Goal: Task Accomplishment & Management: Use online tool/utility

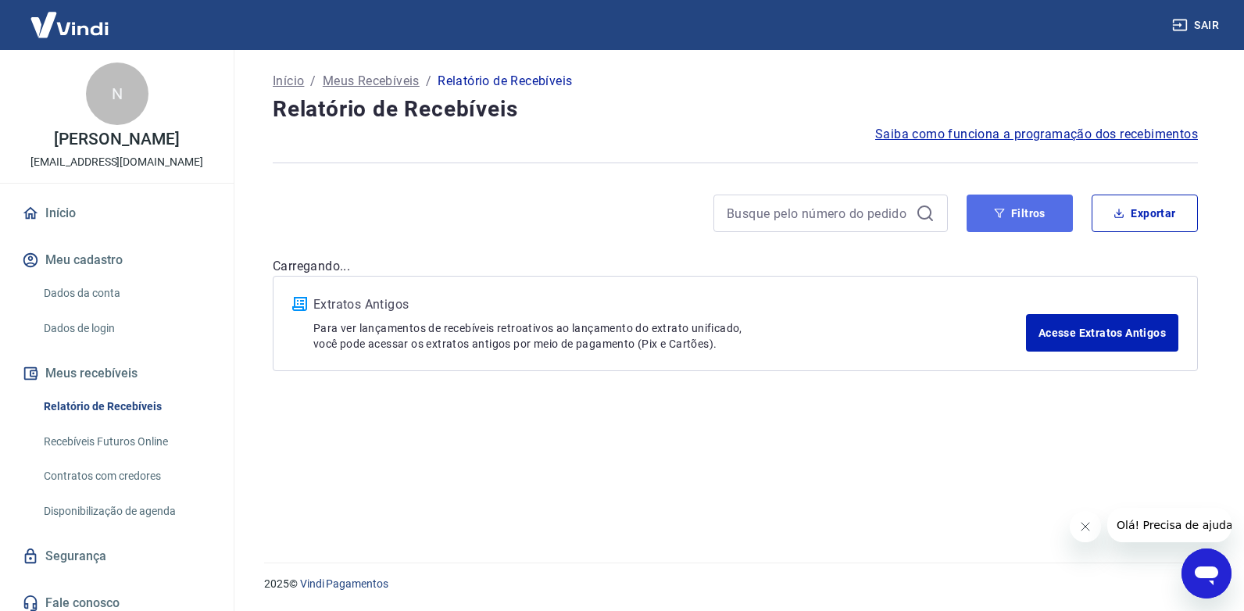
click at [1024, 213] on button "Filtros" at bounding box center [1020, 214] width 106 height 38
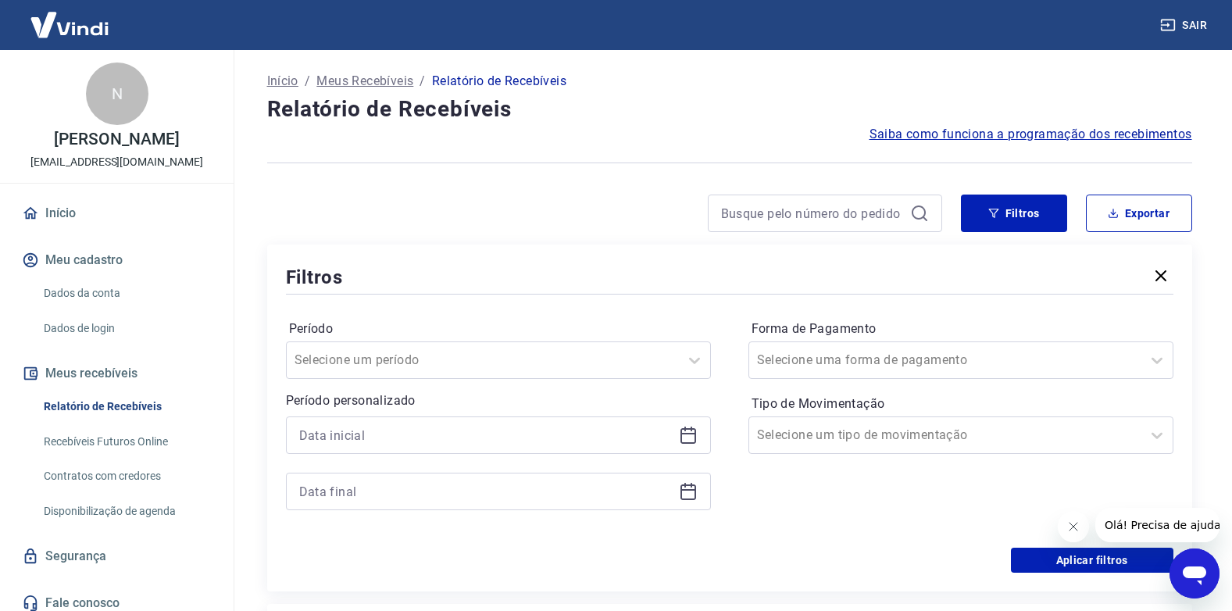
click at [695, 436] on icon at bounding box center [689, 436] width 16 height 16
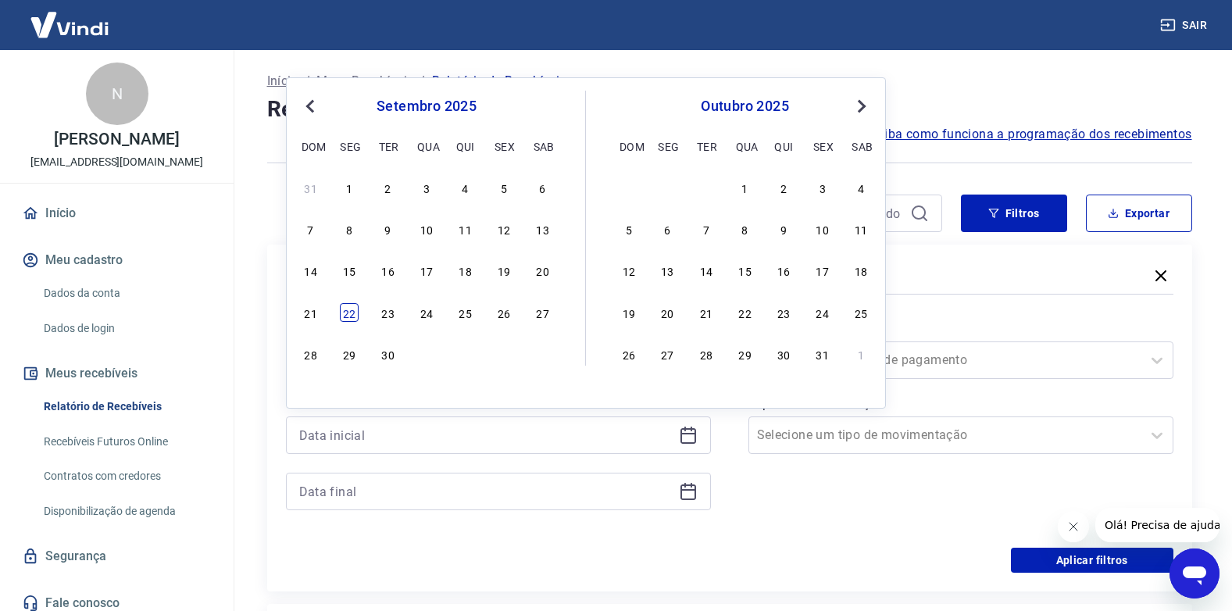
click at [350, 317] on div "22" at bounding box center [349, 312] width 19 height 19
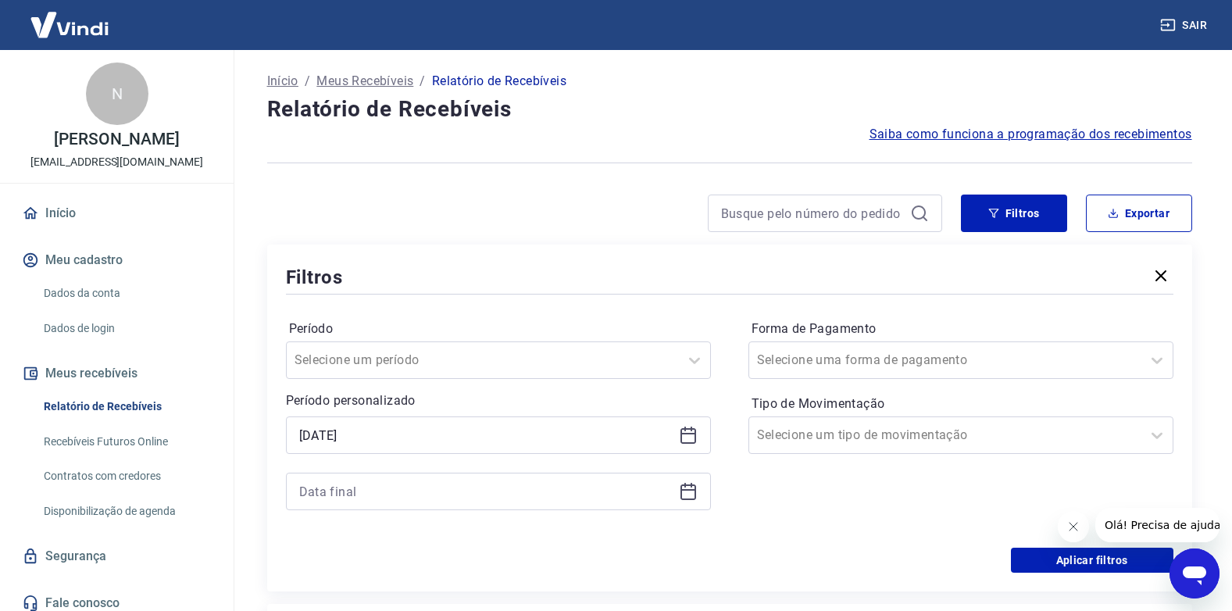
click at [679, 435] on div "[DATE]" at bounding box center [498, 436] width 425 height 38
click at [685, 434] on icon at bounding box center [689, 434] width 16 height 2
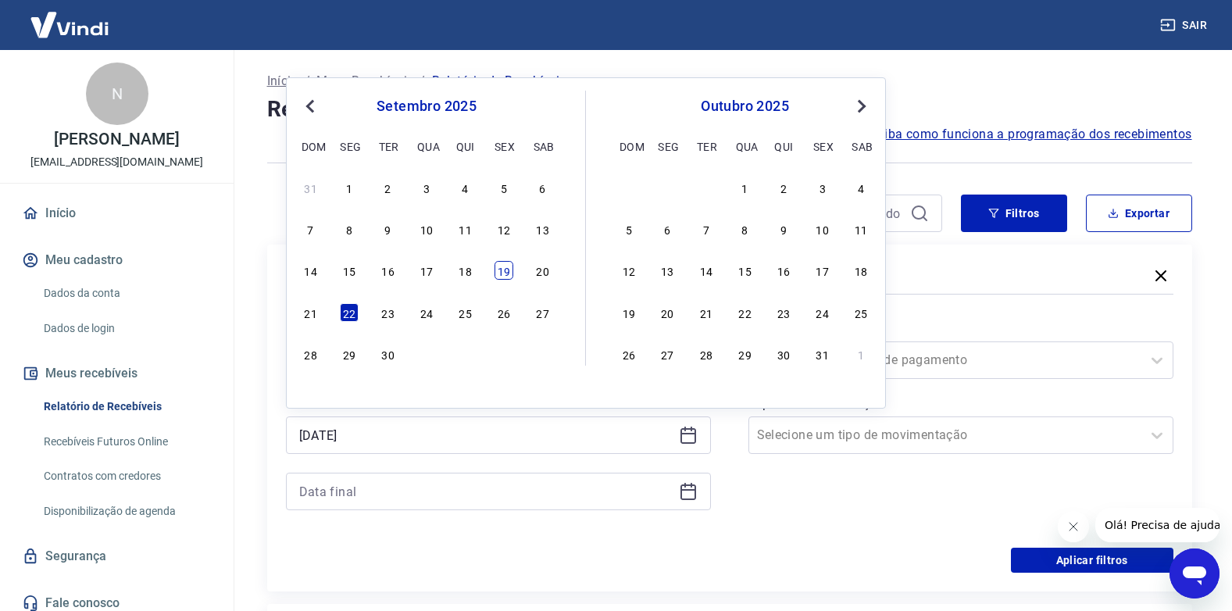
click at [505, 272] on div "19" at bounding box center [504, 270] width 19 height 19
type input "[DATE]"
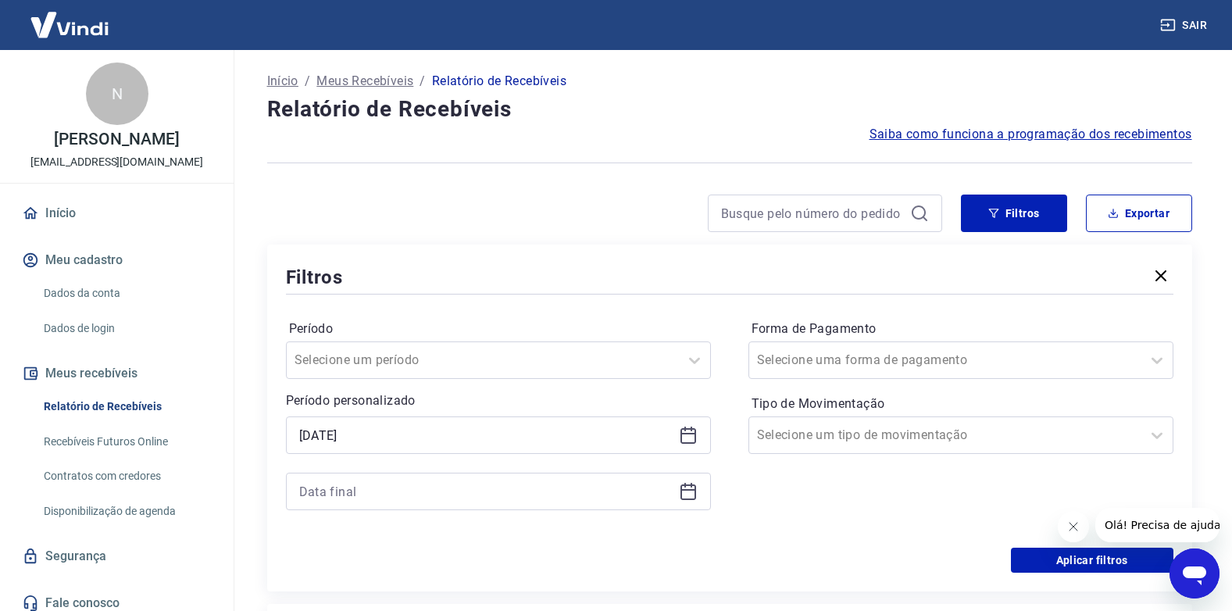
click at [688, 491] on icon at bounding box center [689, 490] width 16 height 2
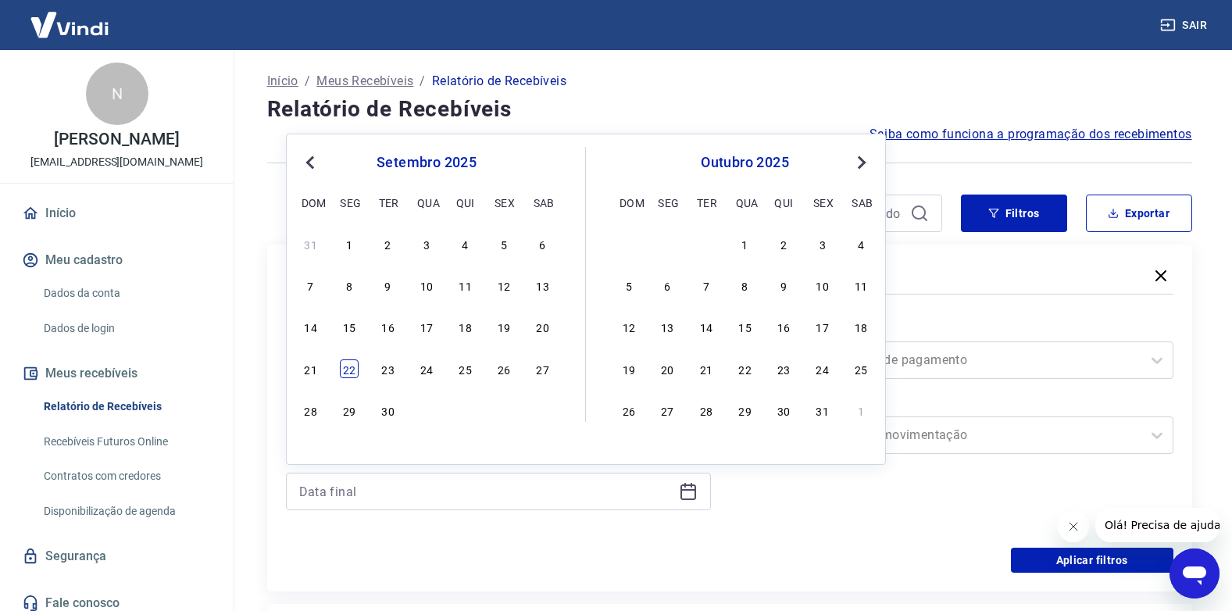
click at [345, 366] on div "22" at bounding box center [349, 368] width 19 height 19
type input "[DATE]"
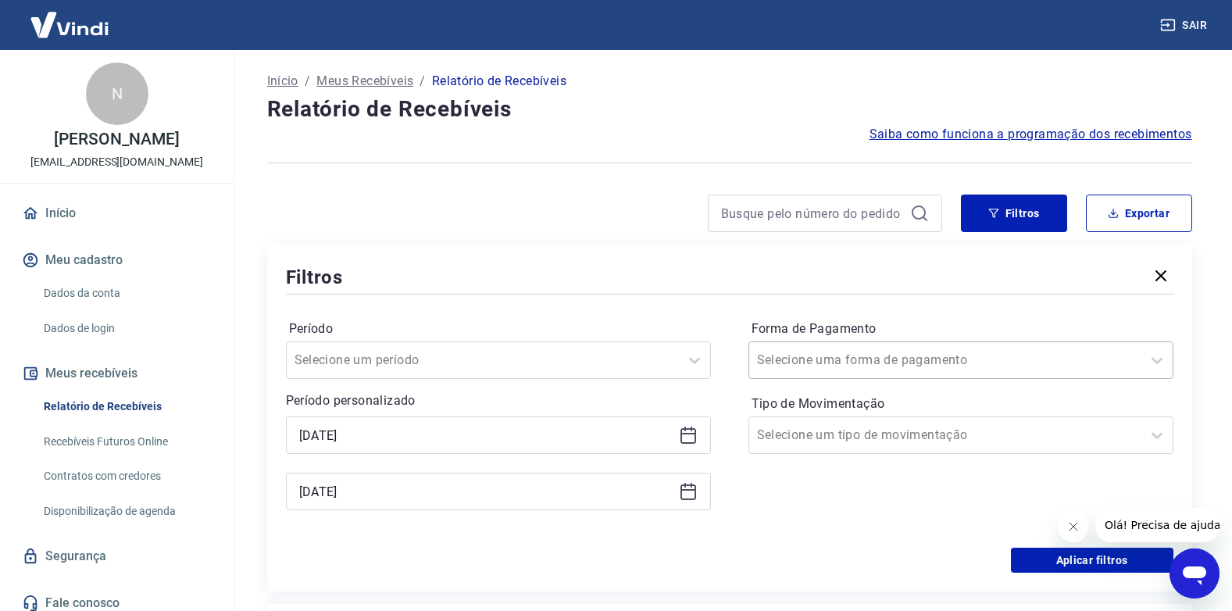
click at [891, 371] on div "Selecione uma forma de pagamento" at bounding box center [945, 360] width 392 height 28
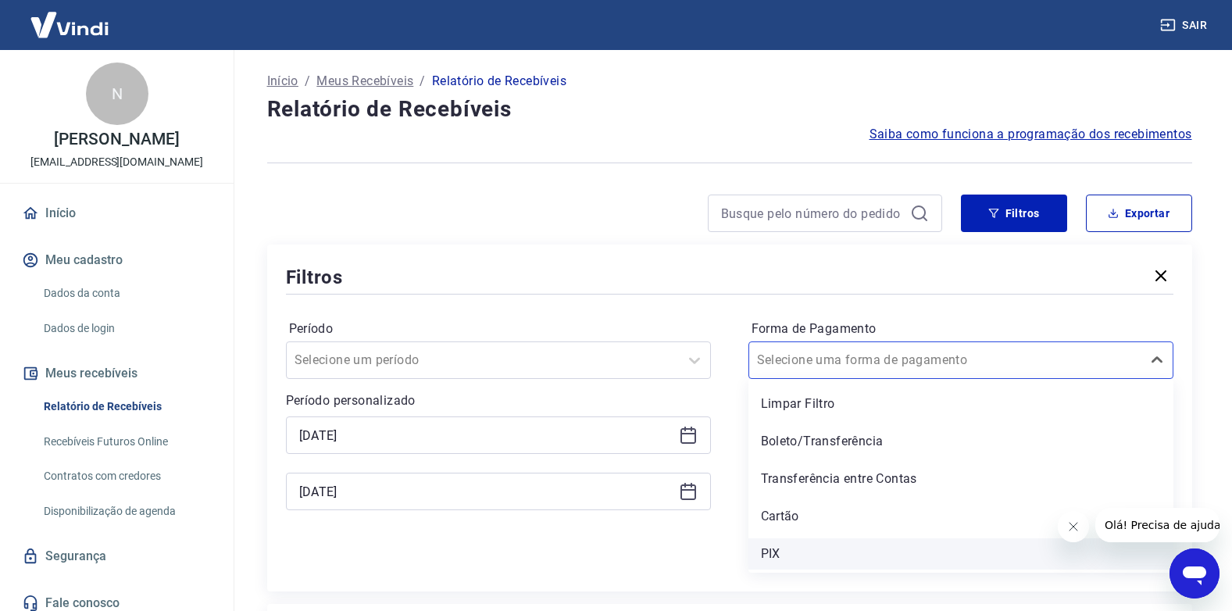
click at [835, 563] on div "PIX" at bounding box center [961, 553] width 425 height 31
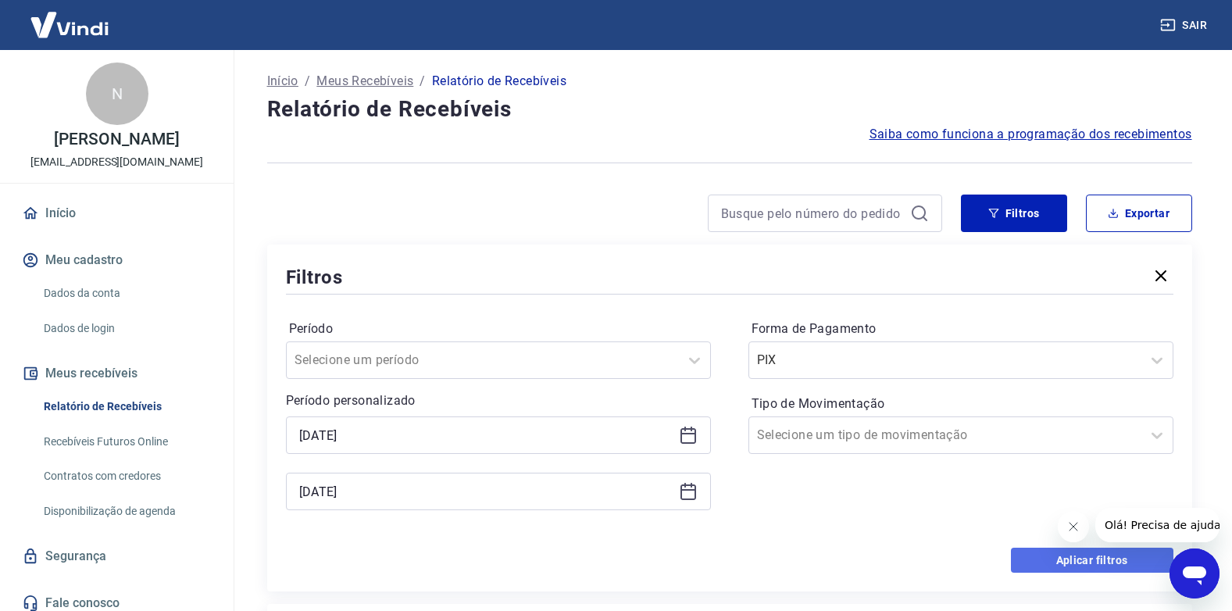
click at [1025, 556] on button "Aplicar filtros" at bounding box center [1092, 560] width 163 height 25
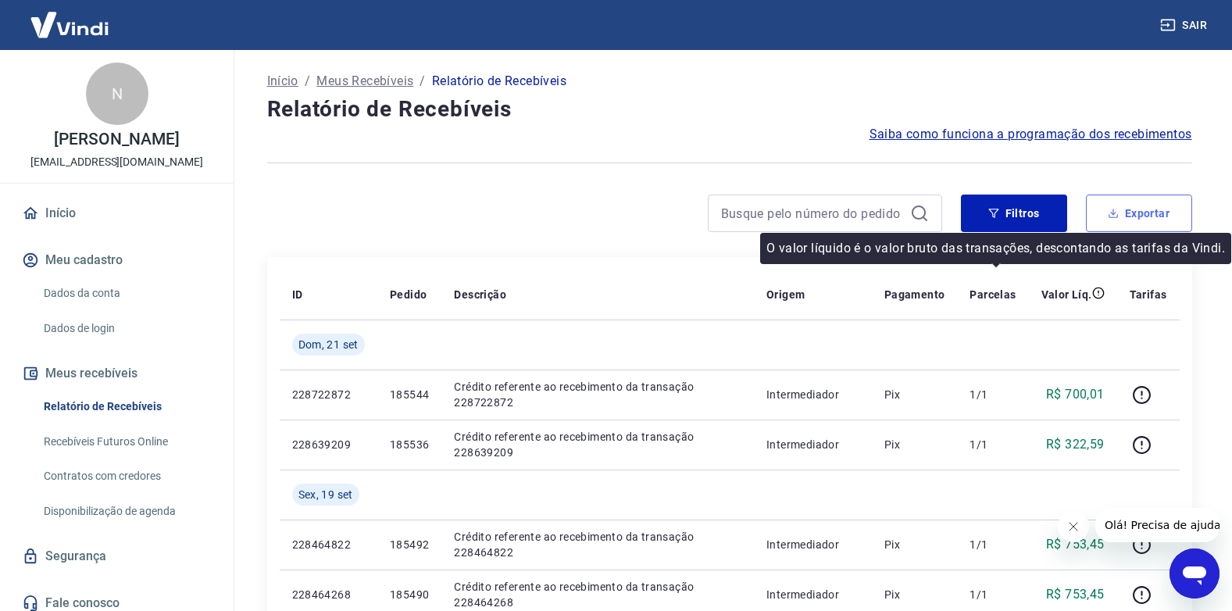
click at [1133, 224] on button "Exportar" at bounding box center [1139, 214] width 106 height 38
type input "[DATE]"
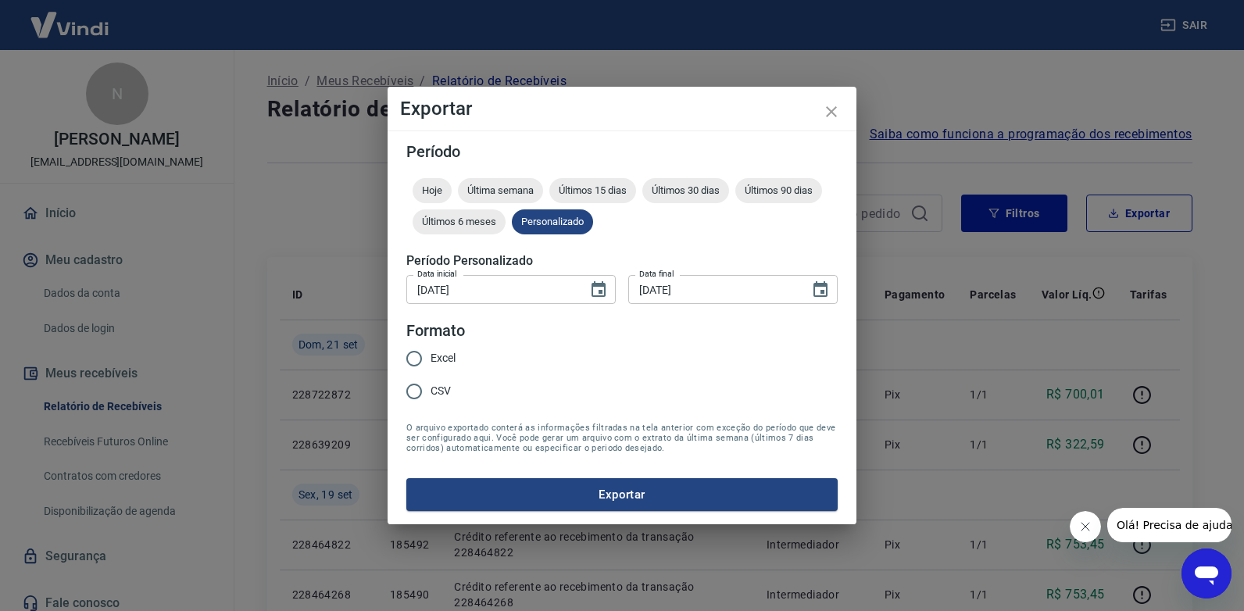
click at [440, 349] on label "Excel" at bounding box center [427, 358] width 58 height 33
click at [431, 349] on input "Excel" at bounding box center [414, 358] width 33 height 33
radio input "true"
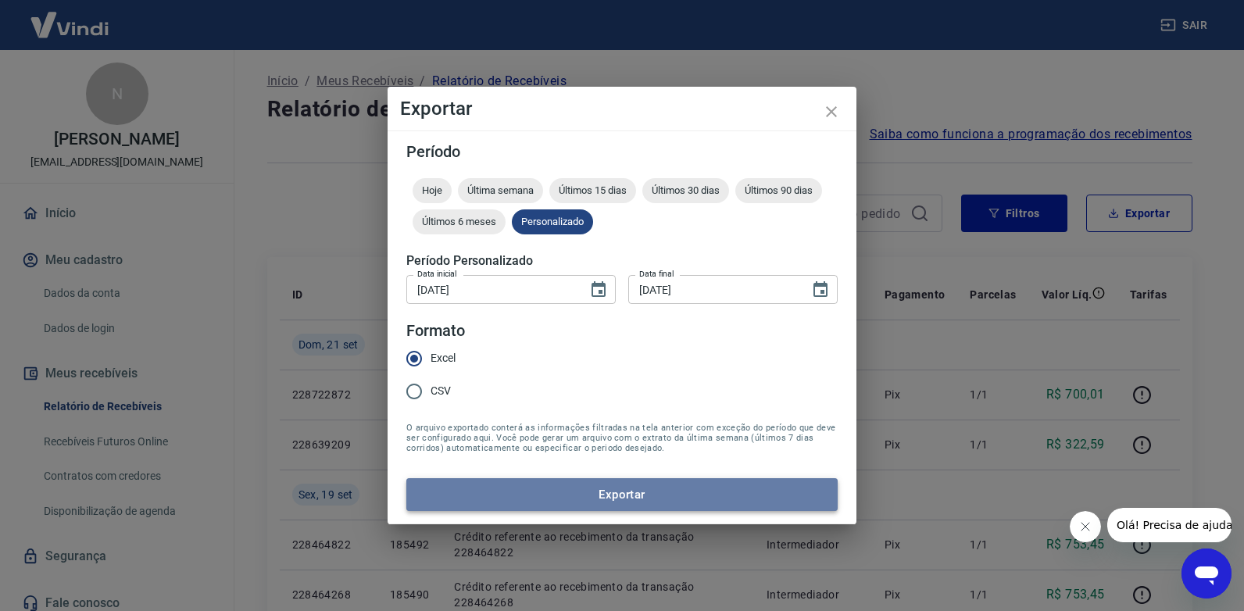
click at [501, 492] on button "Exportar" at bounding box center [621, 494] width 431 height 33
